Goal: Check status: Check status

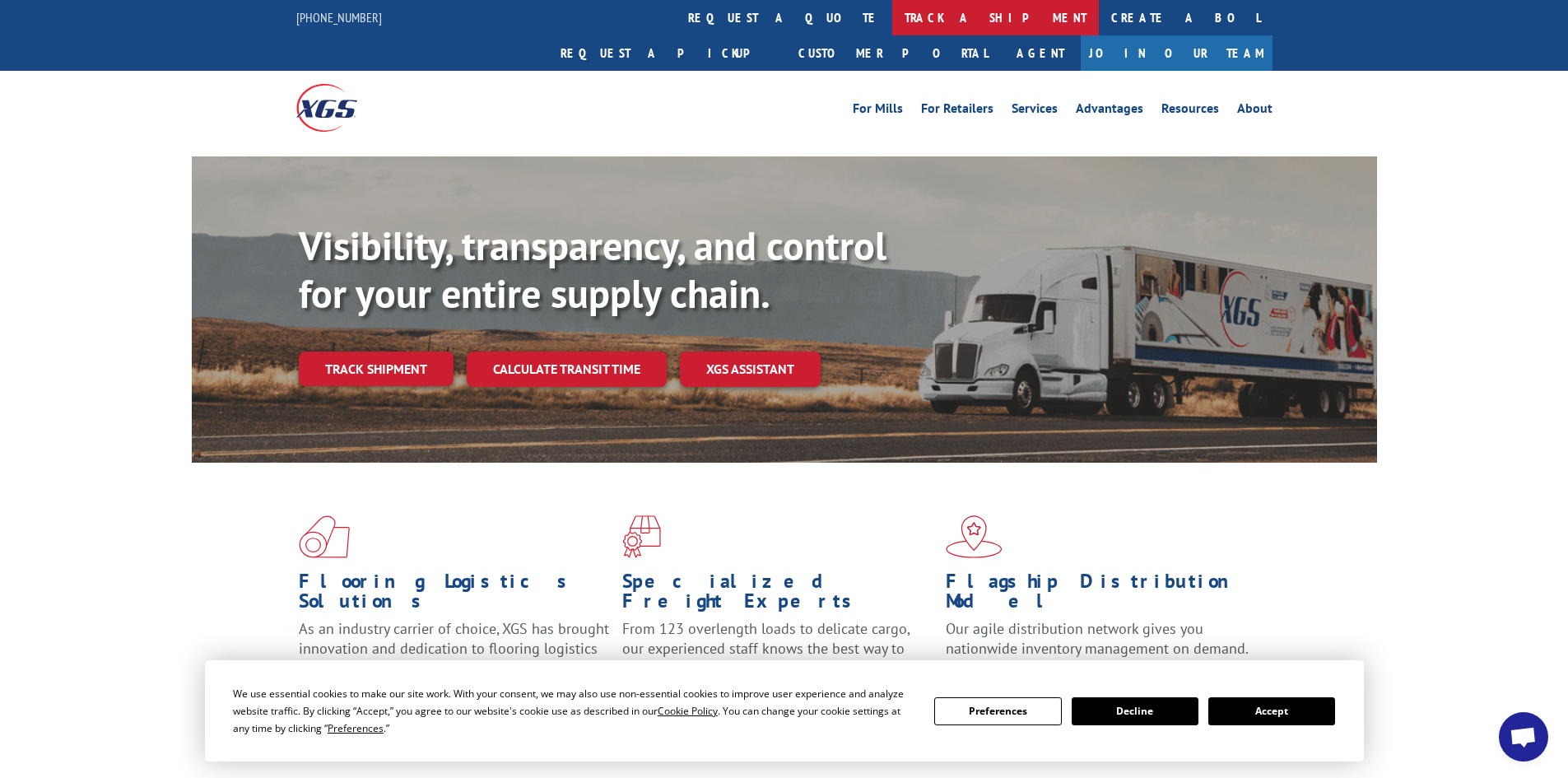
click at [892, 19] on link "track a shipment" at bounding box center [995, 18] width 206 height 35
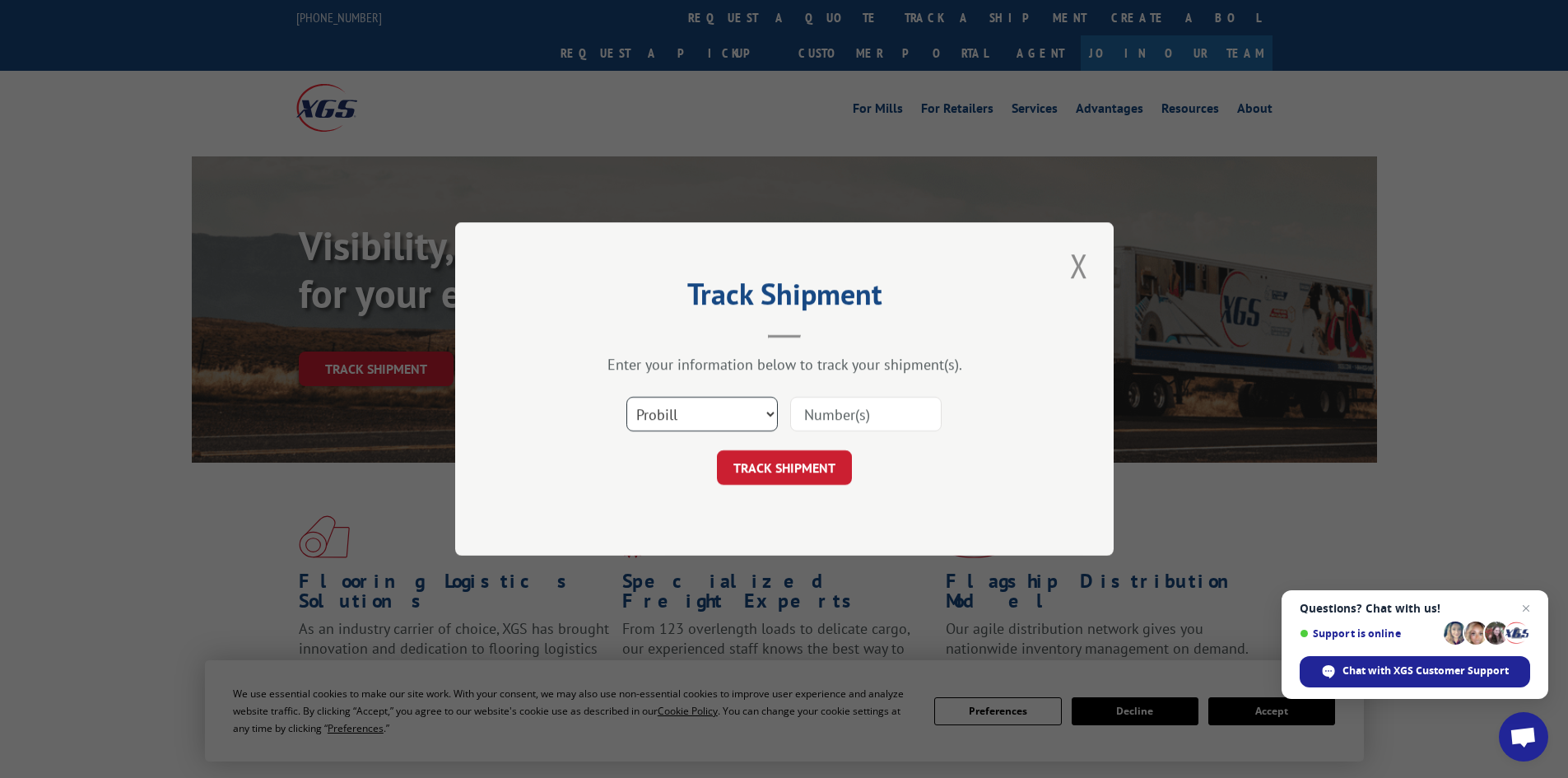
click at [719, 421] on select "Select category... Probill BOL PO" at bounding box center [702, 413] width 152 height 34
select select "bol"
click at [626, 397] on select "Select category... Probill BOL PO" at bounding box center [702, 413] width 152 height 34
click at [800, 410] on input at bounding box center [865, 413] width 152 height 34
paste input "5964202"
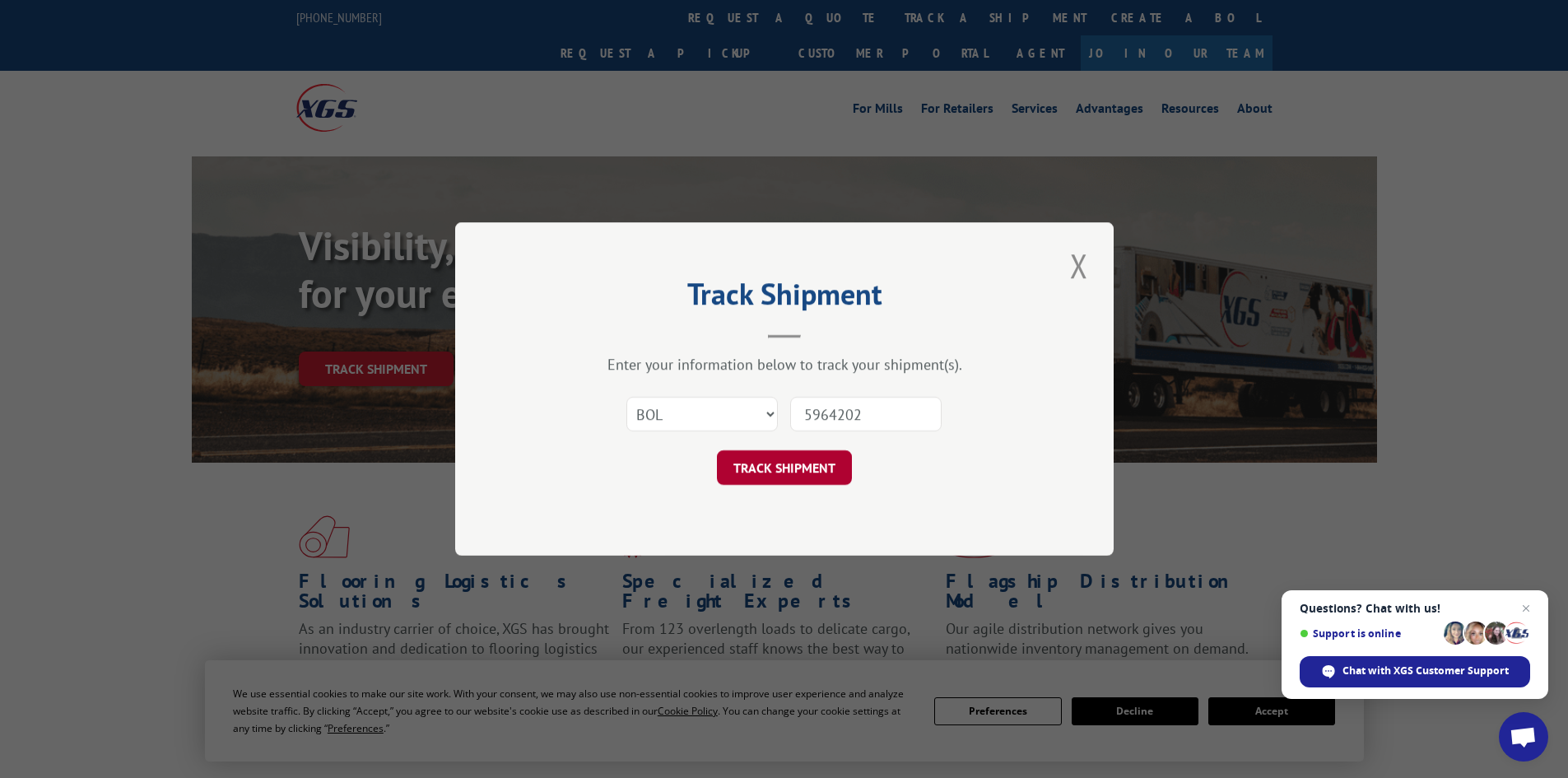
type input "5964202"
click at [800, 471] on button "TRACK SHIPMENT" at bounding box center [784, 467] width 135 height 34
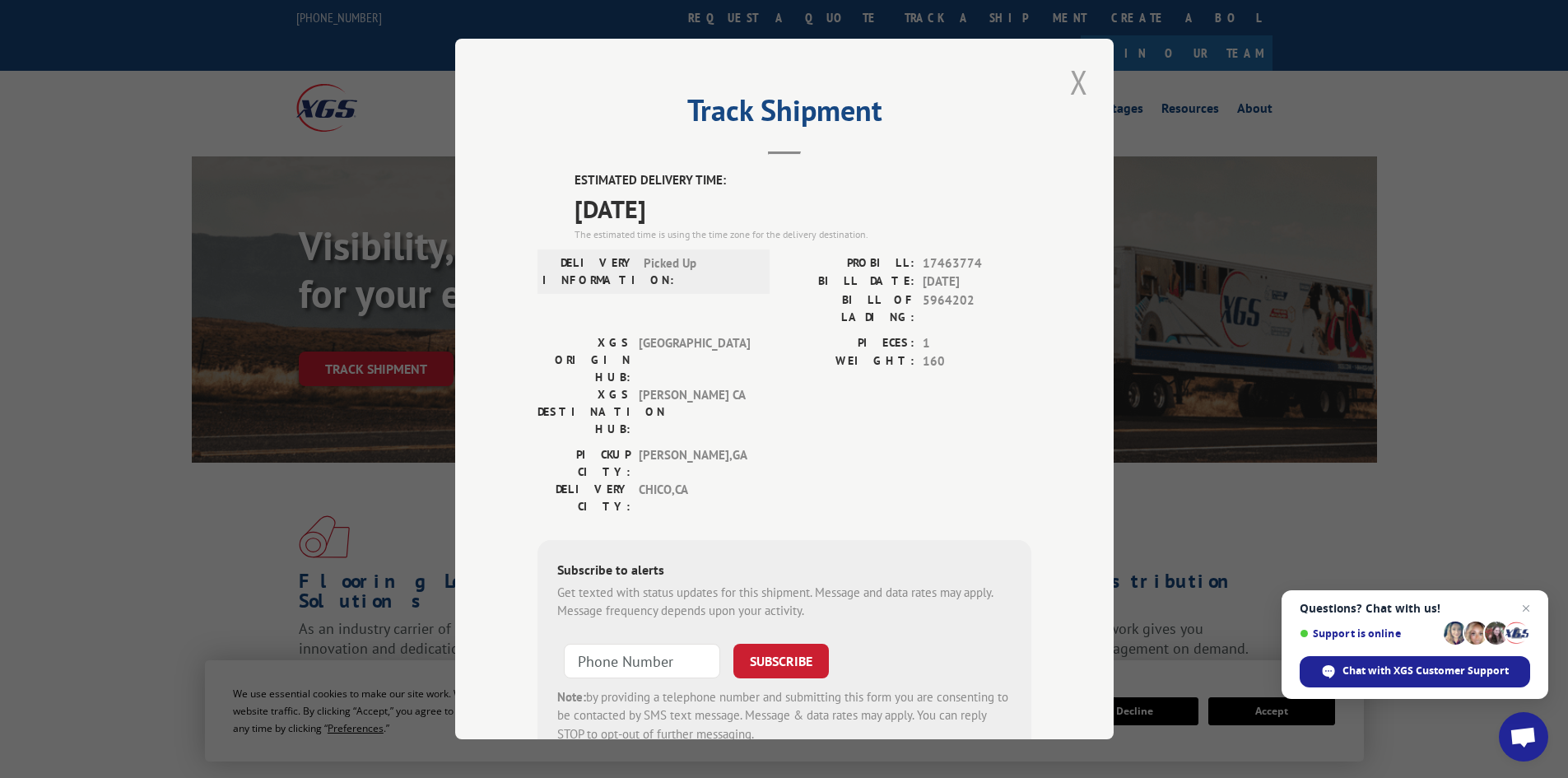
click at [1078, 80] on button "Close modal" at bounding box center [1078, 82] width 28 height 45
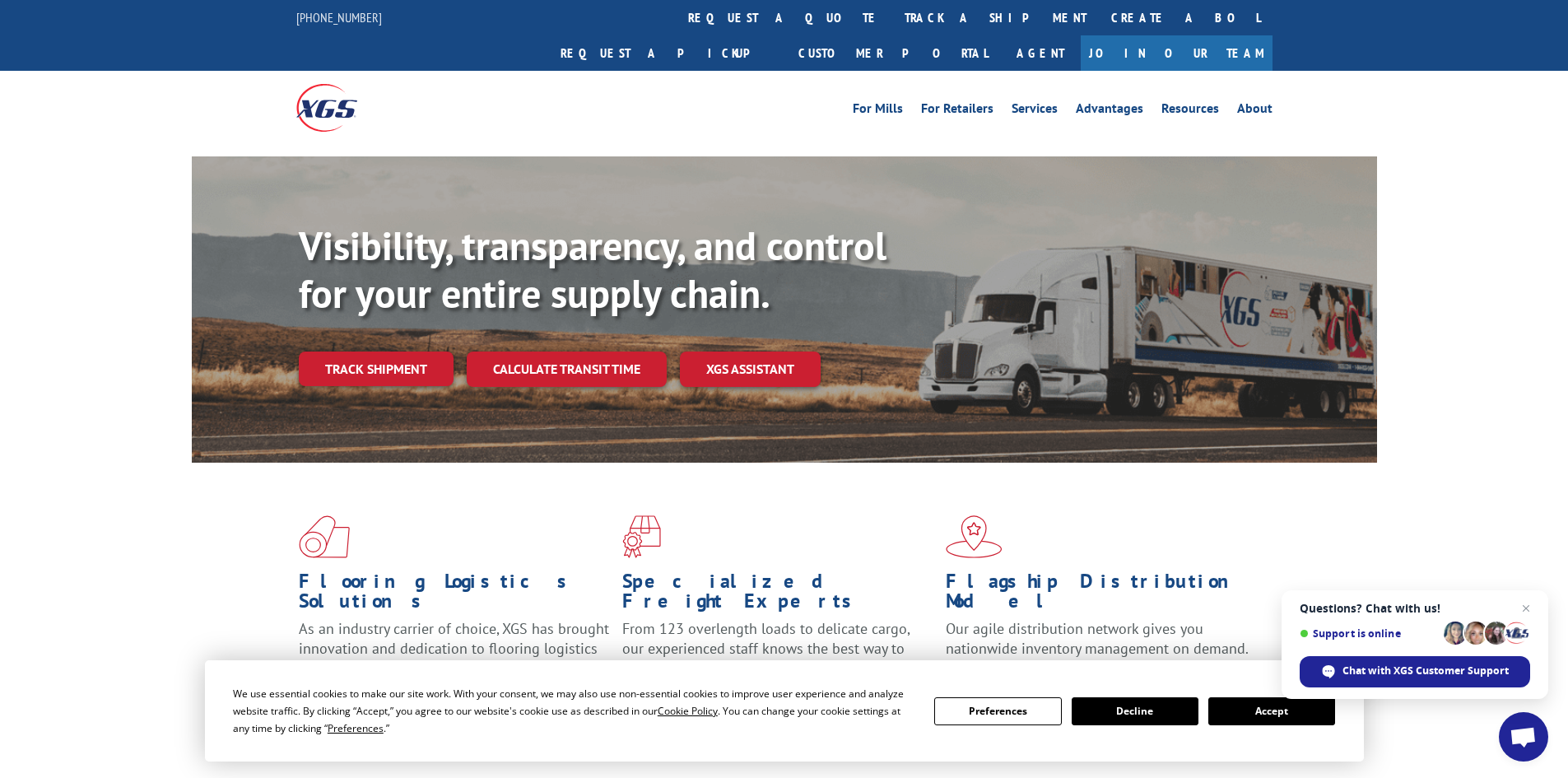
click at [1258, 703] on button "Accept" at bounding box center [1271, 710] width 127 height 28
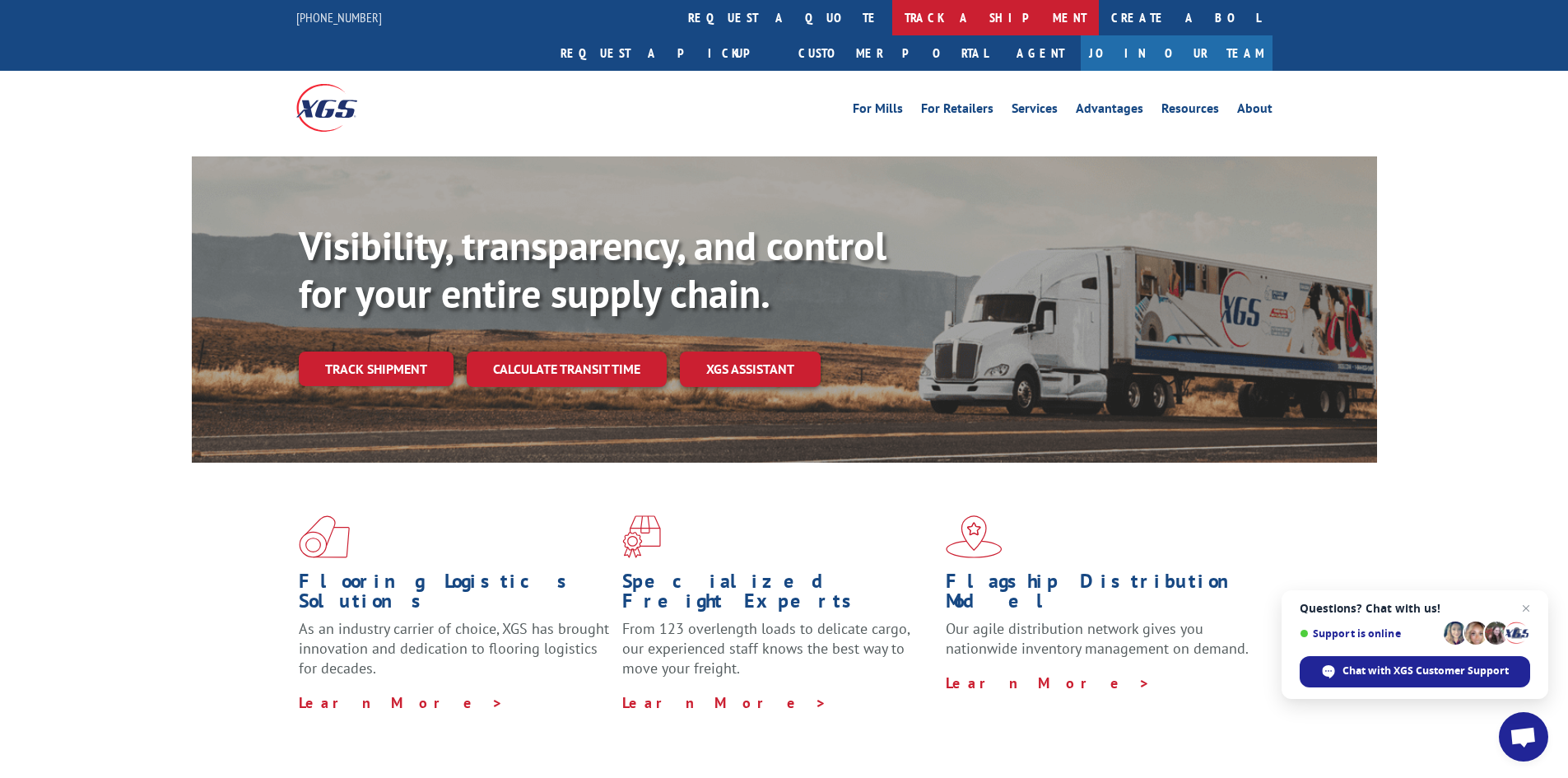
click at [892, 13] on link "track a shipment" at bounding box center [995, 18] width 206 height 35
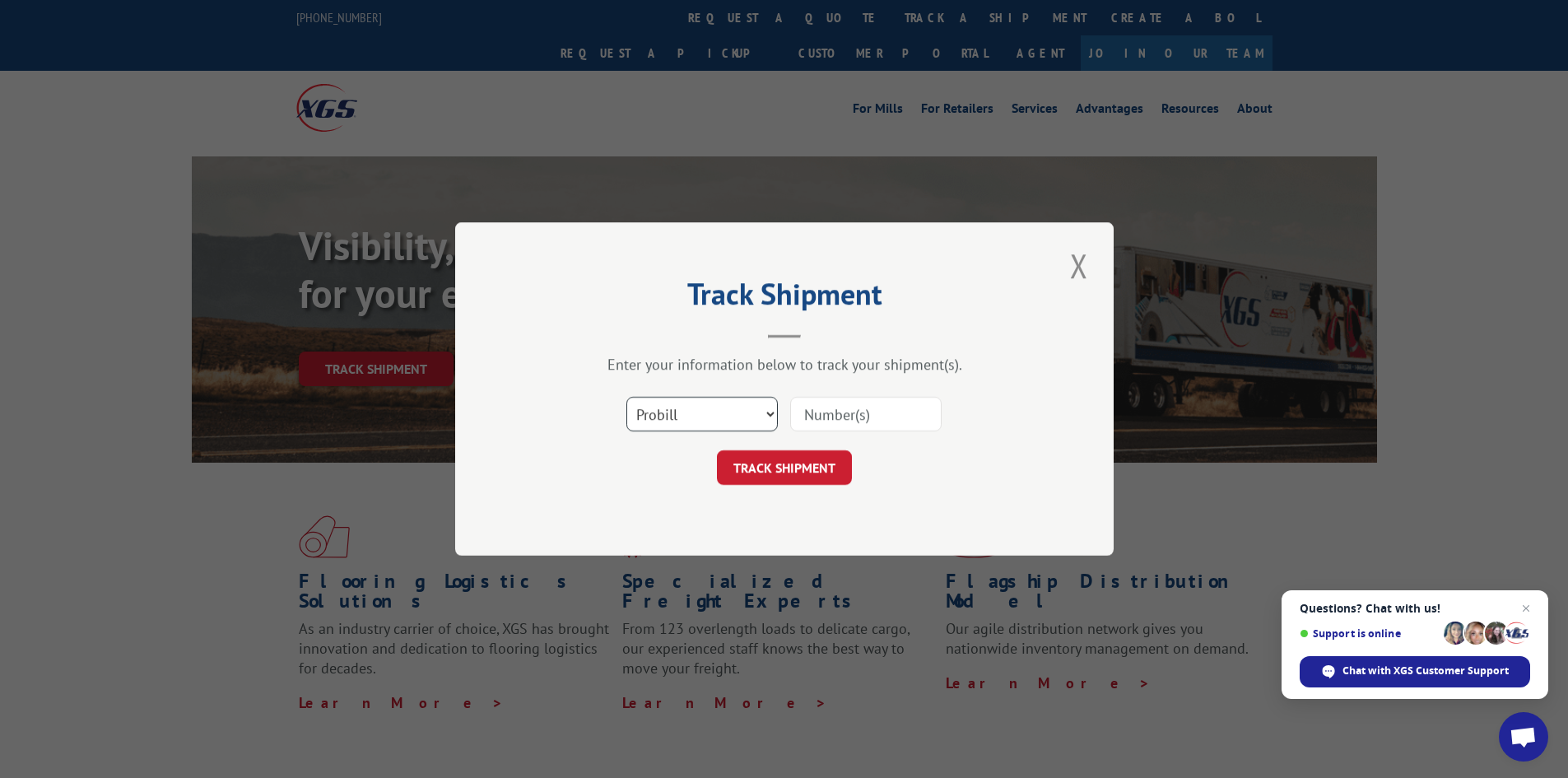
click at [708, 408] on select "Select category... Probill BOL PO" at bounding box center [702, 413] width 152 height 34
select select "bol"
click at [626, 397] on select "Select category... Probill BOL PO" at bounding box center [702, 413] width 152 height 34
click at [820, 400] on input at bounding box center [865, 413] width 152 height 34
paste input "5964202"
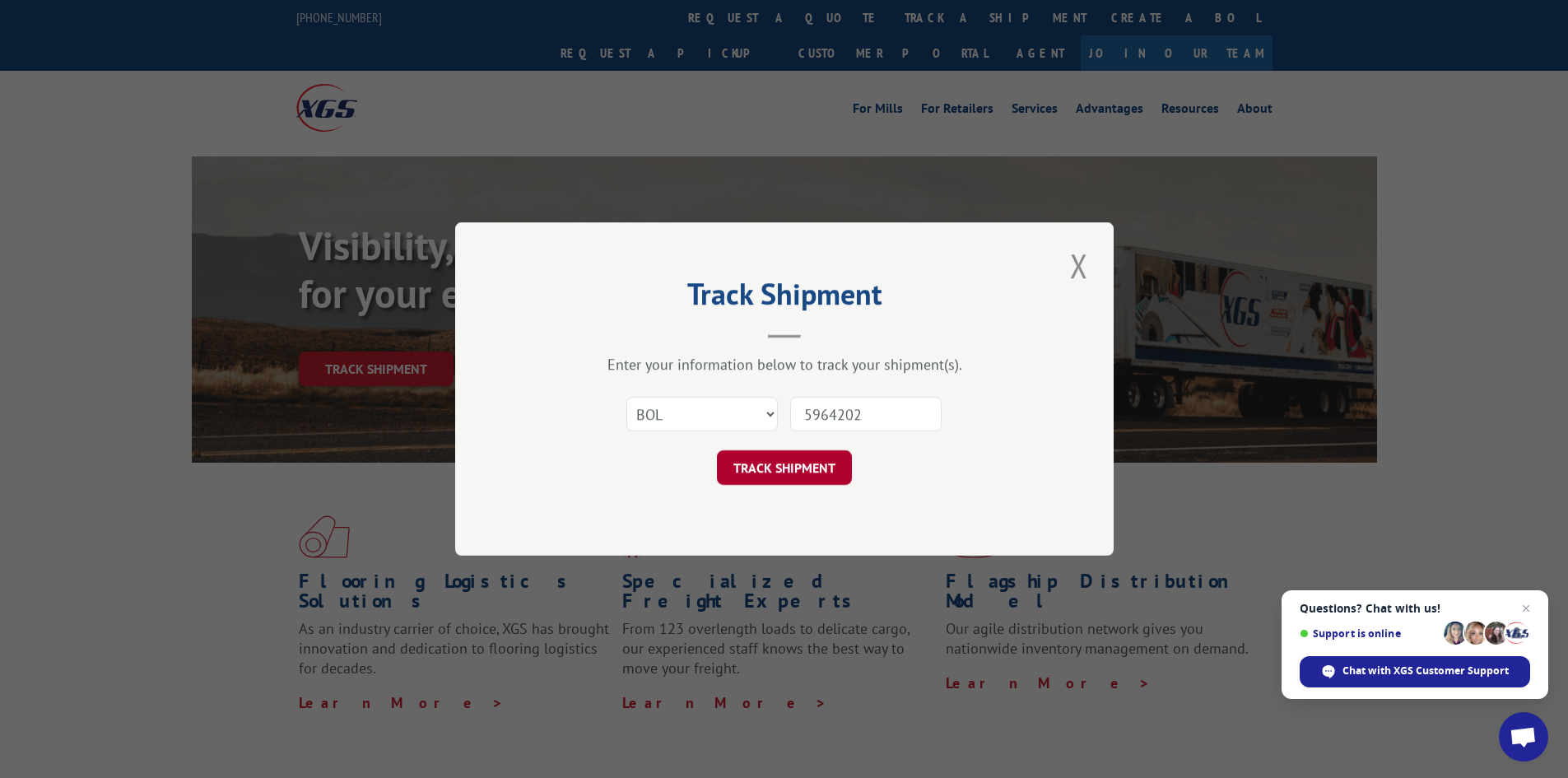
type input "5964202"
click at [810, 459] on button "TRACK SHIPMENT" at bounding box center [784, 467] width 135 height 34
